Goal: Find specific page/section: Find specific page/section

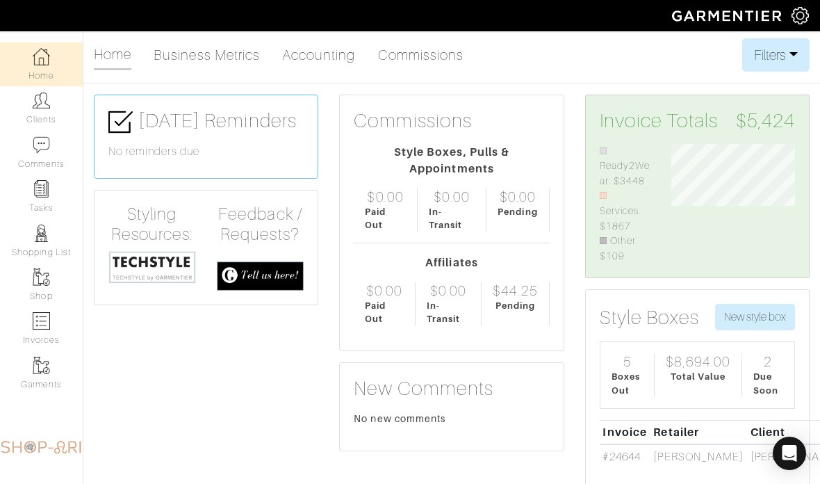
scroll to position [117, 144]
click at [44, 100] on img at bounding box center [41, 100] width 17 height 17
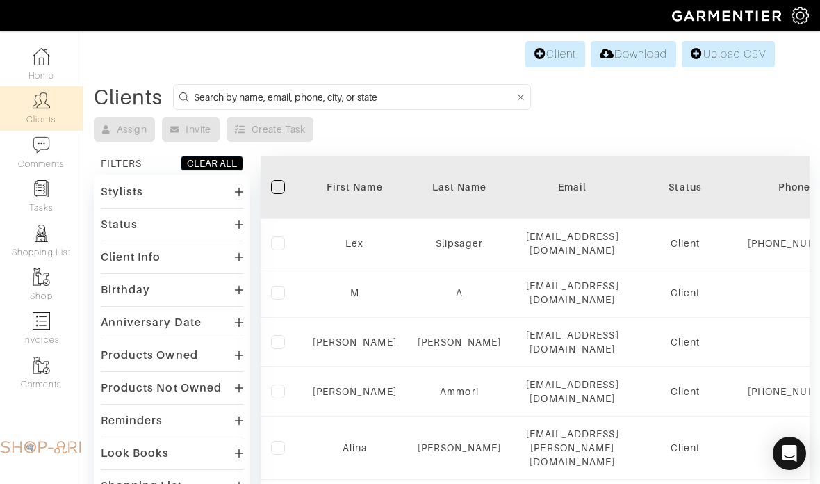
click at [442, 105] on input at bounding box center [354, 96] width 320 height 17
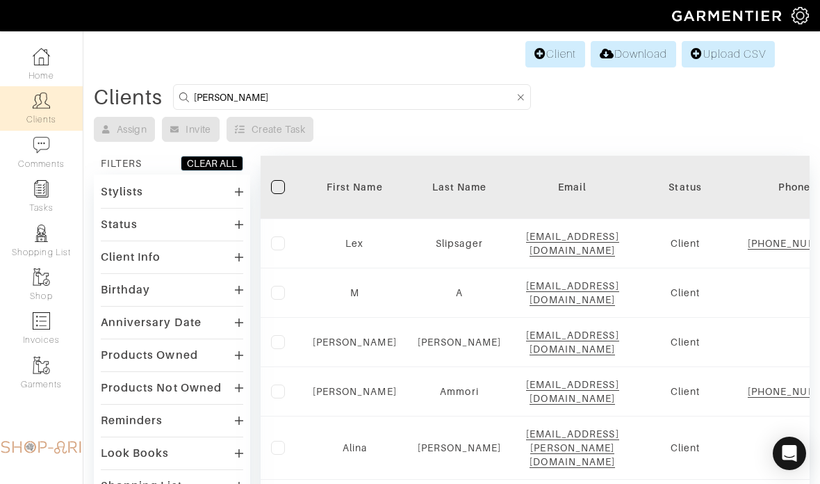
type input "Beth"
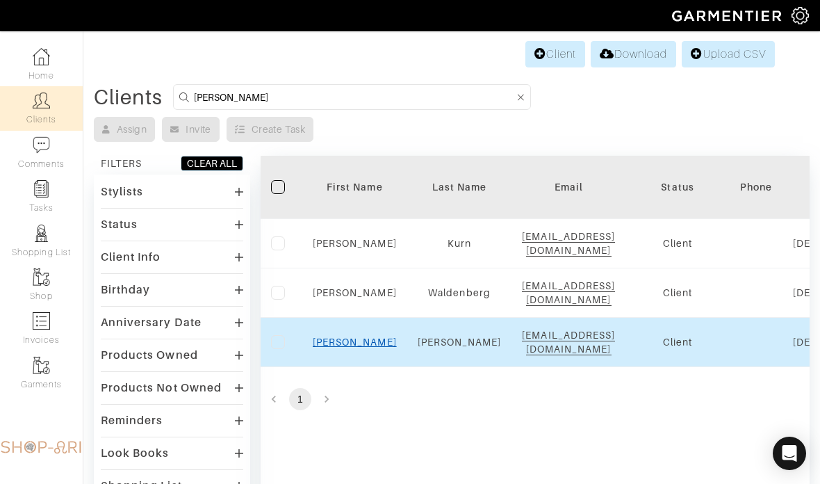
click at [357, 336] on link "Beth" at bounding box center [355, 341] width 84 height 11
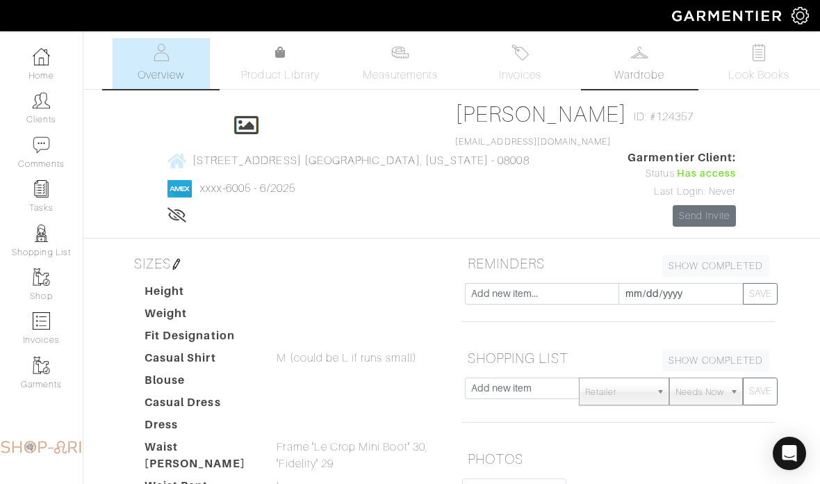
click at [637, 60] on img at bounding box center [639, 52] width 17 height 17
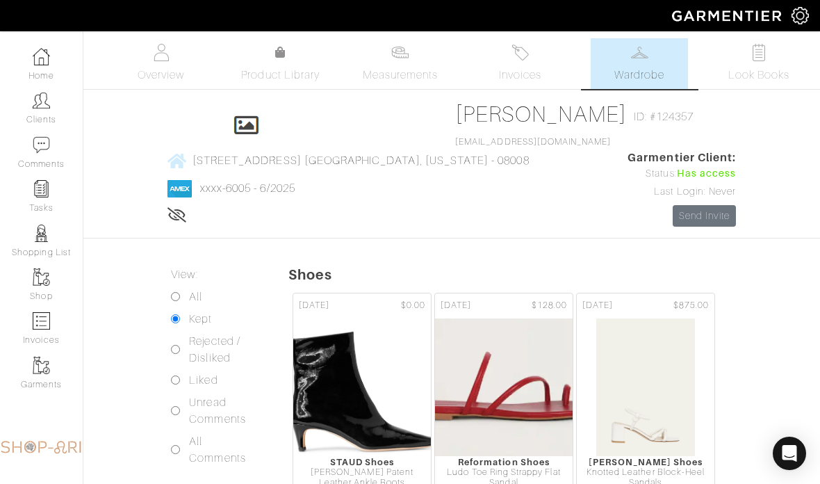
click at [642, 77] on span "Wardrobe" at bounding box center [640, 75] width 50 height 17
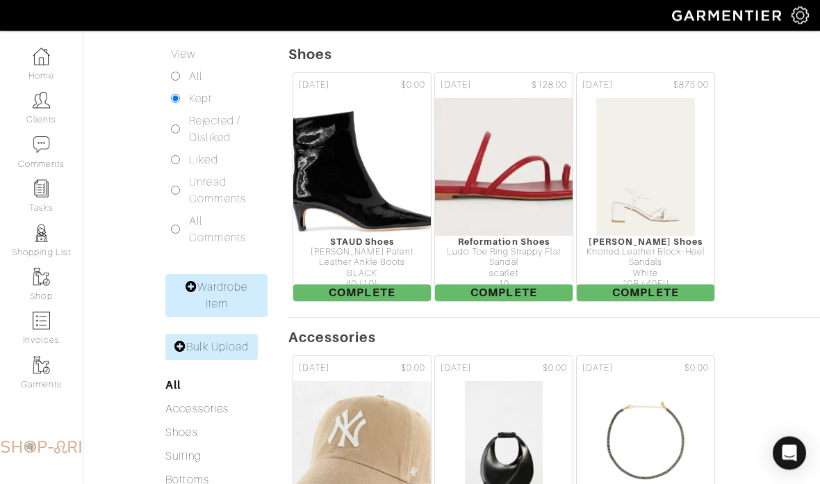
scroll to position [220, 0]
